Goal: Register for event/course

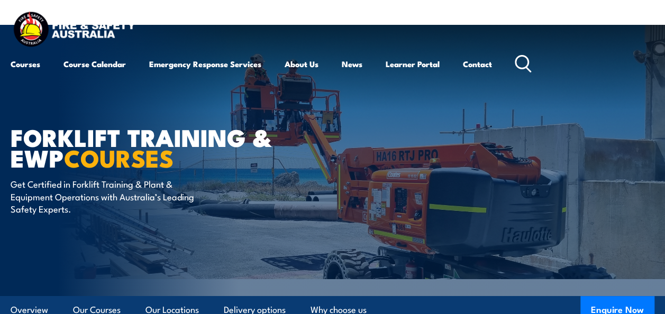
scroll to position [212, 0]
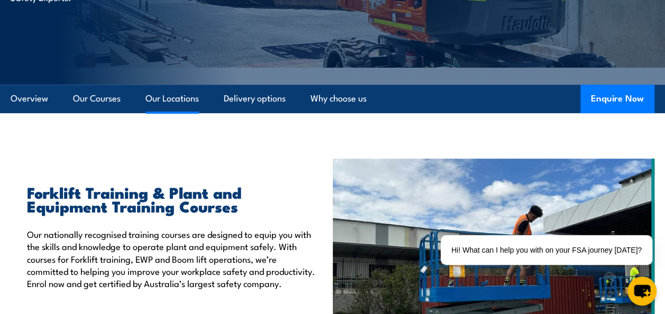
click at [169, 99] on link "Our Locations" at bounding box center [171, 99] width 53 height 28
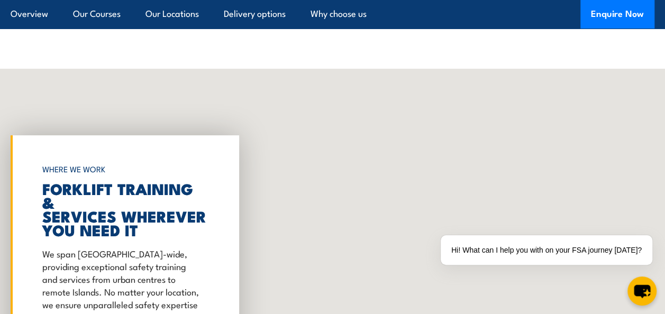
scroll to position [1926, 0]
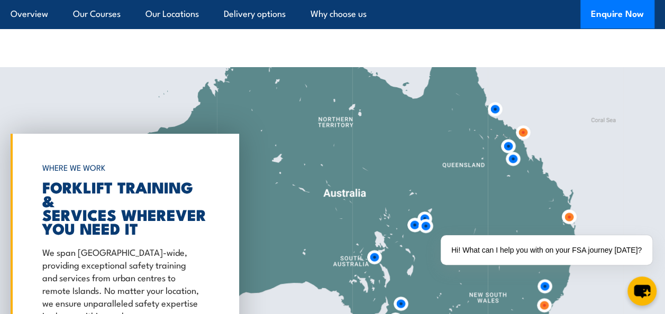
click at [568, 213] on img at bounding box center [569, 217] width 20 height 20
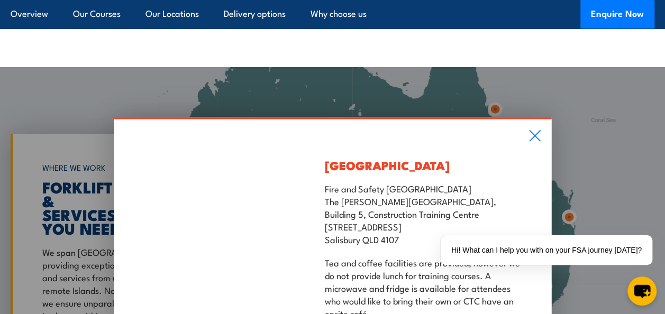
scroll to position [2138, 0]
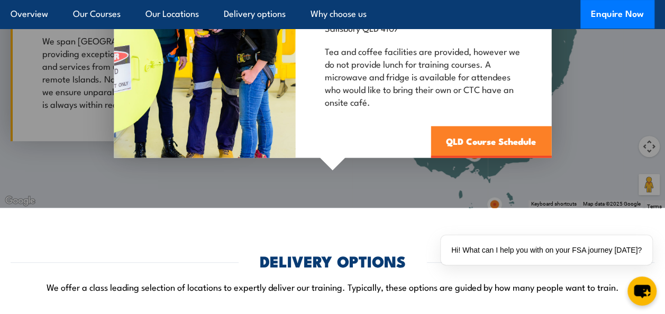
click at [483, 142] on link "QLD Course Schedule" at bounding box center [491, 142] width 121 height 32
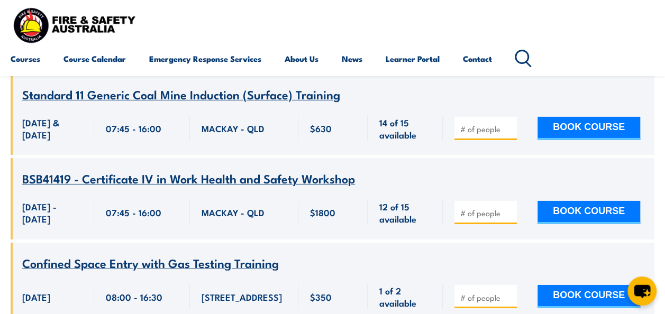
scroll to position [3491, 0]
